Goal: Navigation & Orientation: Find specific page/section

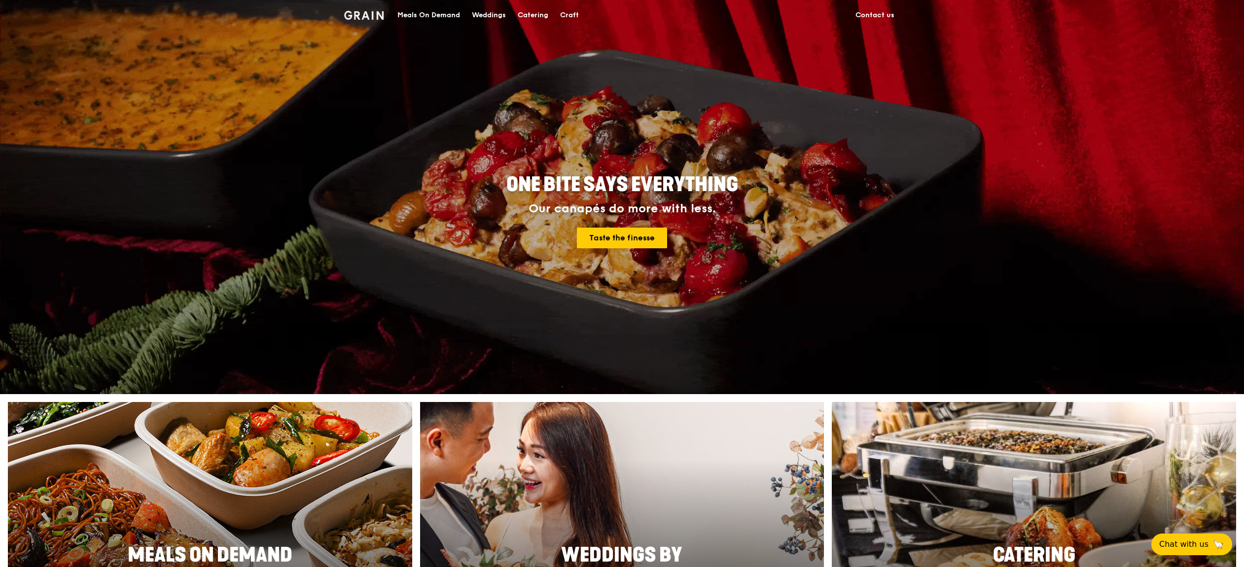
click at [523, 15] on div "Catering" at bounding box center [533, 15] width 31 height 30
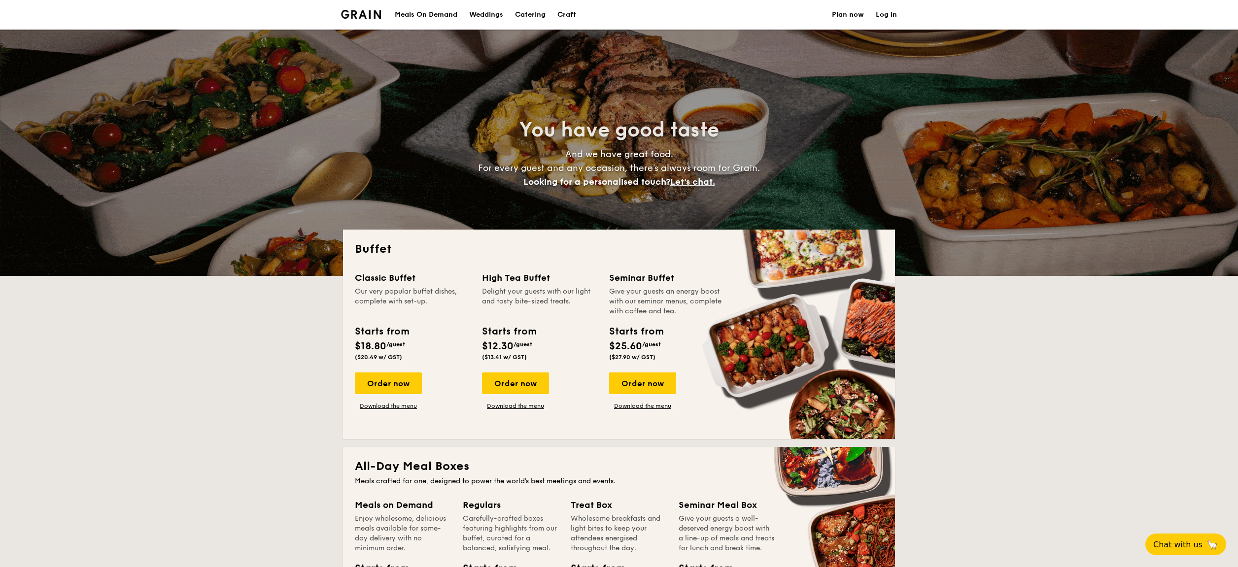
select select
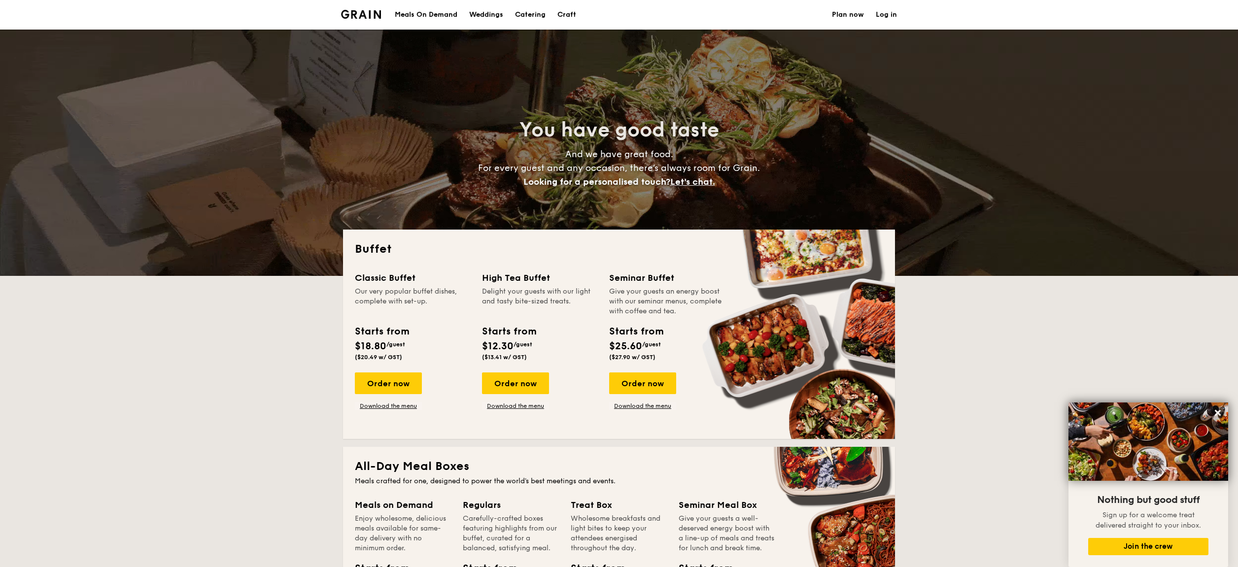
click at [421, 11] on div "Meals On Demand" at bounding box center [426, 15] width 63 height 30
